Goal: Task Accomplishment & Management: Complete application form

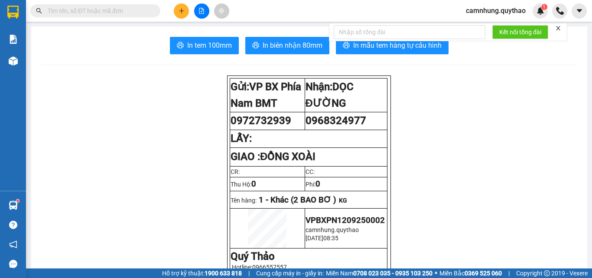
click at [183, 11] on icon "plus" at bounding box center [182, 11] width 6 height 6
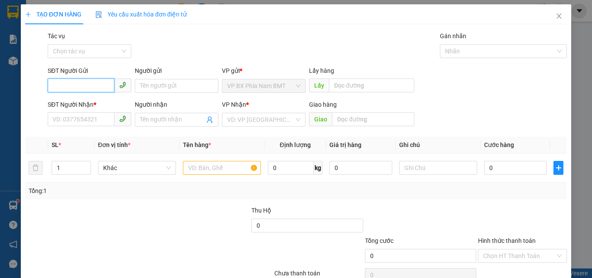
click at [70, 86] on input "SĐT Người Gửi" at bounding box center [81, 85] width 67 height 14
click at [69, 89] on input "033568947" at bounding box center [81, 85] width 67 height 14
type input "0335678947"
click at [75, 99] on div "0335678947" at bounding box center [88, 103] width 72 height 10
type input "0972987222"
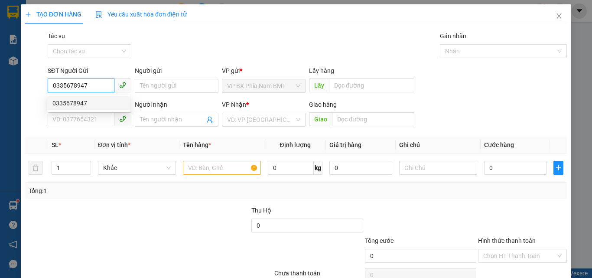
type input "CX [PERSON_NAME] ĐN"
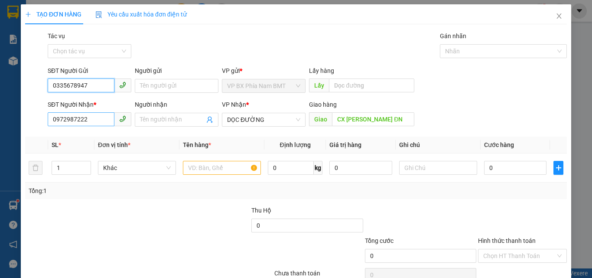
type input "0335678947"
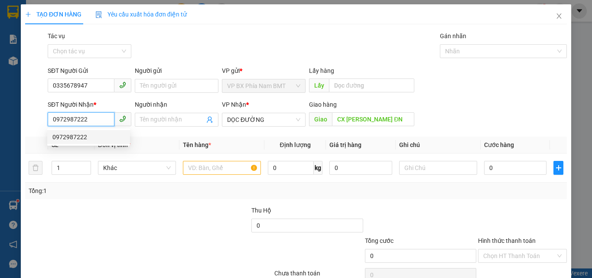
drag, startPoint x: 97, startPoint y: 124, endPoint x: 7, endPoint y: 116, distance: 90.1
click at [7, 116] on div "TẠO ĐƠN HÀNG Yêu cầu xuất hóa đơn điện tử Transit Pickup Surcharge Ids Transit …" at bounding box center [296, 139] width 592 height 278
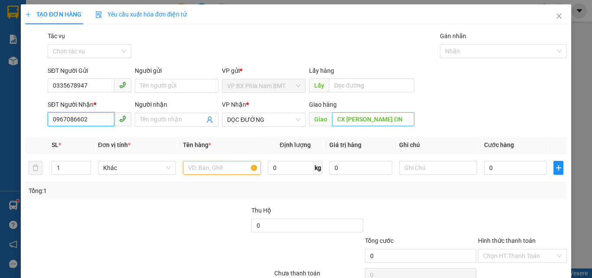
type input "0967086602"
type input "[PERSON_NAME]"
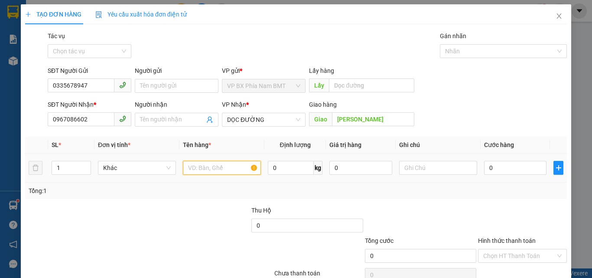
click at [207, 168] on input "text" at bounding box center [222, 168] width 78 height 14
type input "1 THUNGG XỐP"
click at [489, 162] on input "0" at bounding box center [515, 168] width 62 height 14
type input "5"
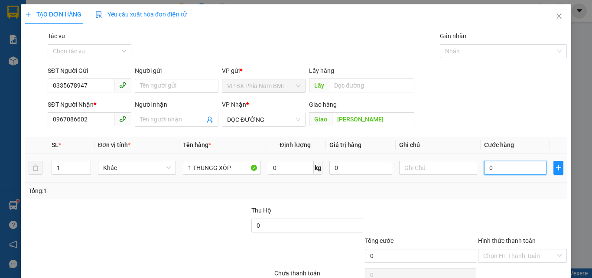
type input "5"
type input "50"
type input "500"
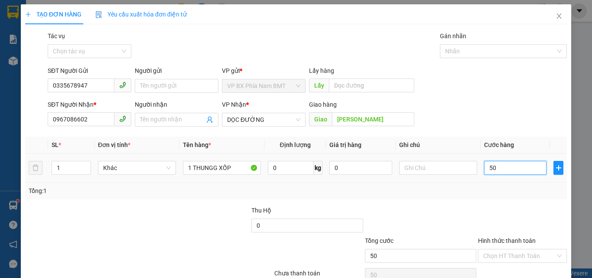
type input "500"
type input "5.000"
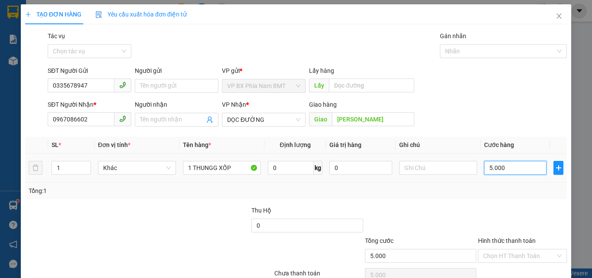
type input "50.000"
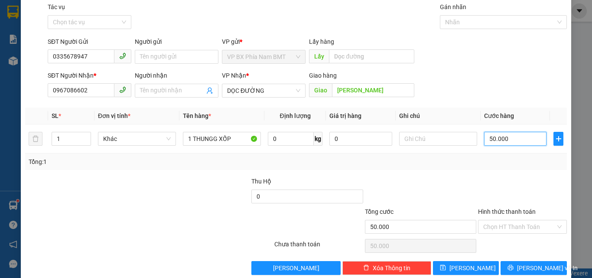
scroll to position [43, 0]
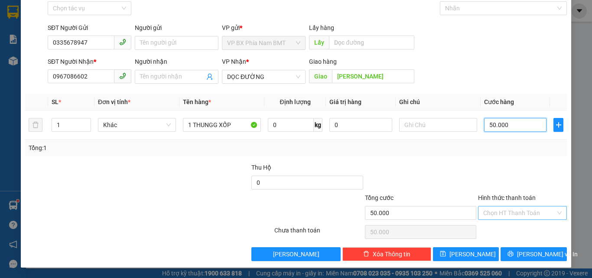
click at [523, 219] on div "Chọn HT Thanh Toán" at bounding box center [522, 213] width 89 height 14
type input "50.000"
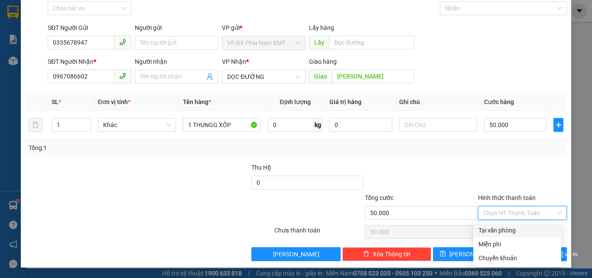
click at [518, 228] on div "Tại văn phòng" at bounding box center [518, 230] width 78 height 10
type input "0"
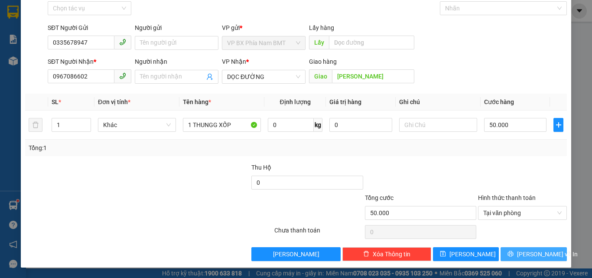
click at [527, 250] on span "[PERSON_NAME] và In" at bounding box center [547, 254] width 61 height 10
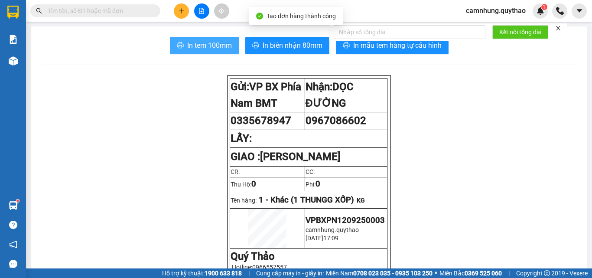
click at [197, 44] on span "In tem 100mm" at bounding box center [209, 45] width 45 height 11
